Goal: Find contact information: Find contact information

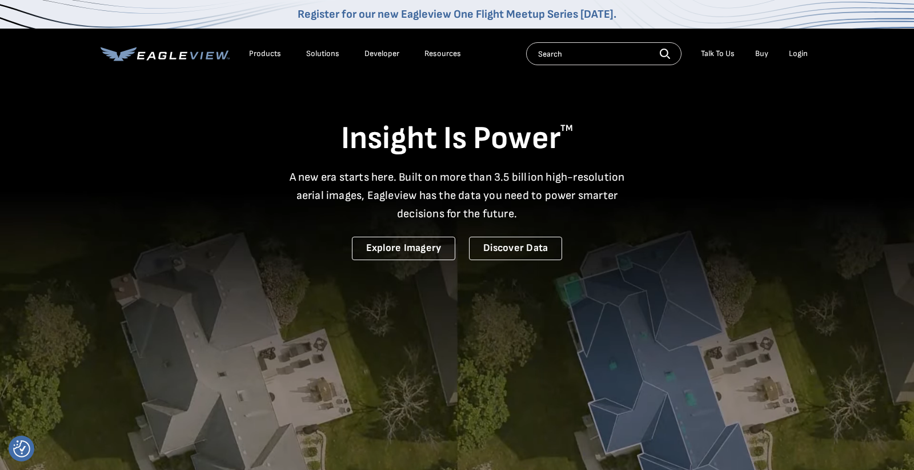
click at [439, 54] on div "Resources" at bounding box center [443, 54] width 37 height 10
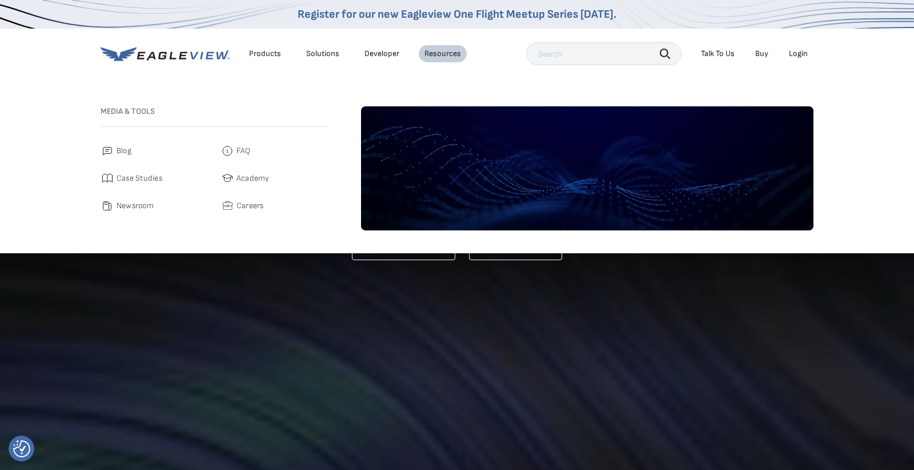
click at [723, 56] on div "Talk To Us" at bounding box center [718, 54] width 34 height 10
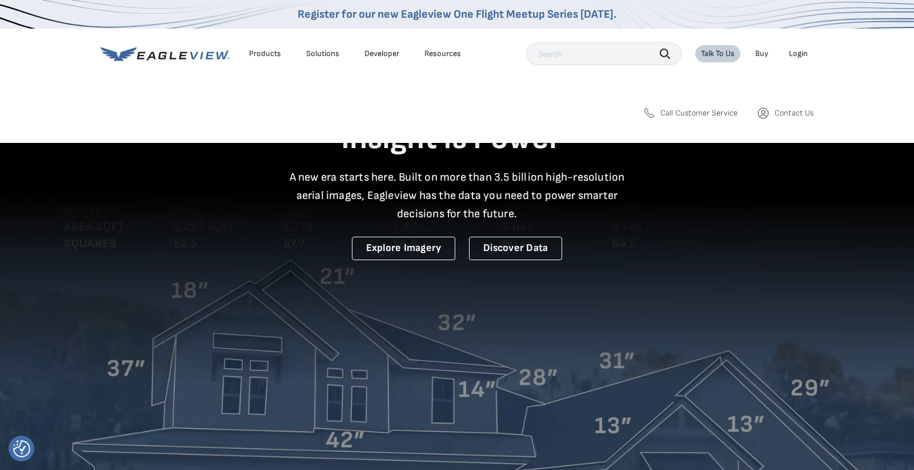
click at [720, 58] on div "Talk To Us" at bounding box center [718, 54] width 34 height 10
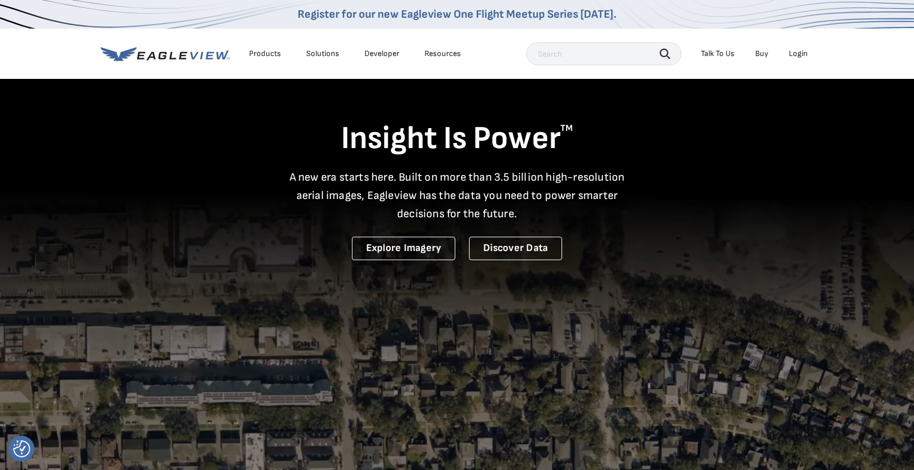
click at [720, 58] on div "Talk To Us" at bounding box center [718, 54] width 34 height 10
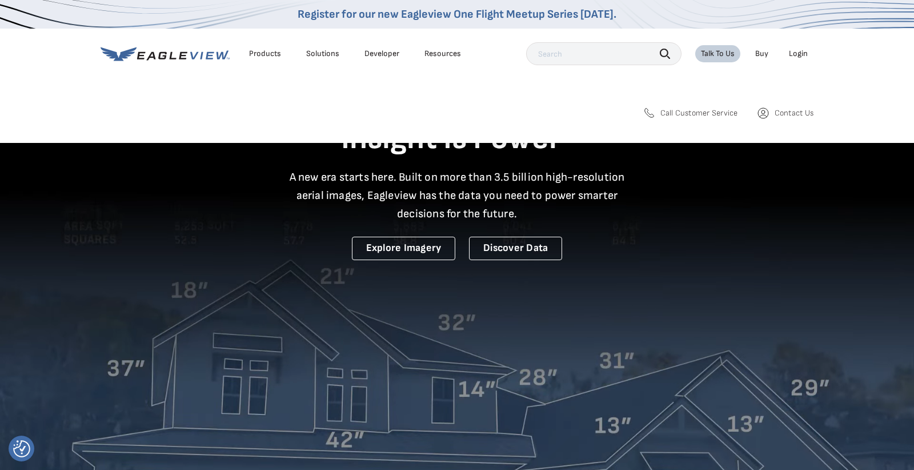
click at [796, 111] on span "Contact Us" at bounding box center [794, 113] width 39 height 10
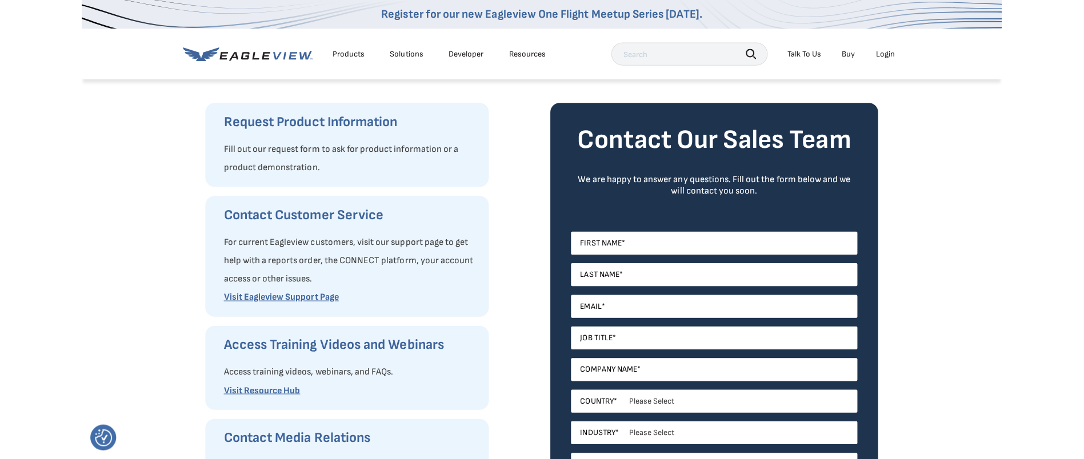
scroll to position [86, 0]
